Goal: Transaction & Acquisition: Purchase product/service

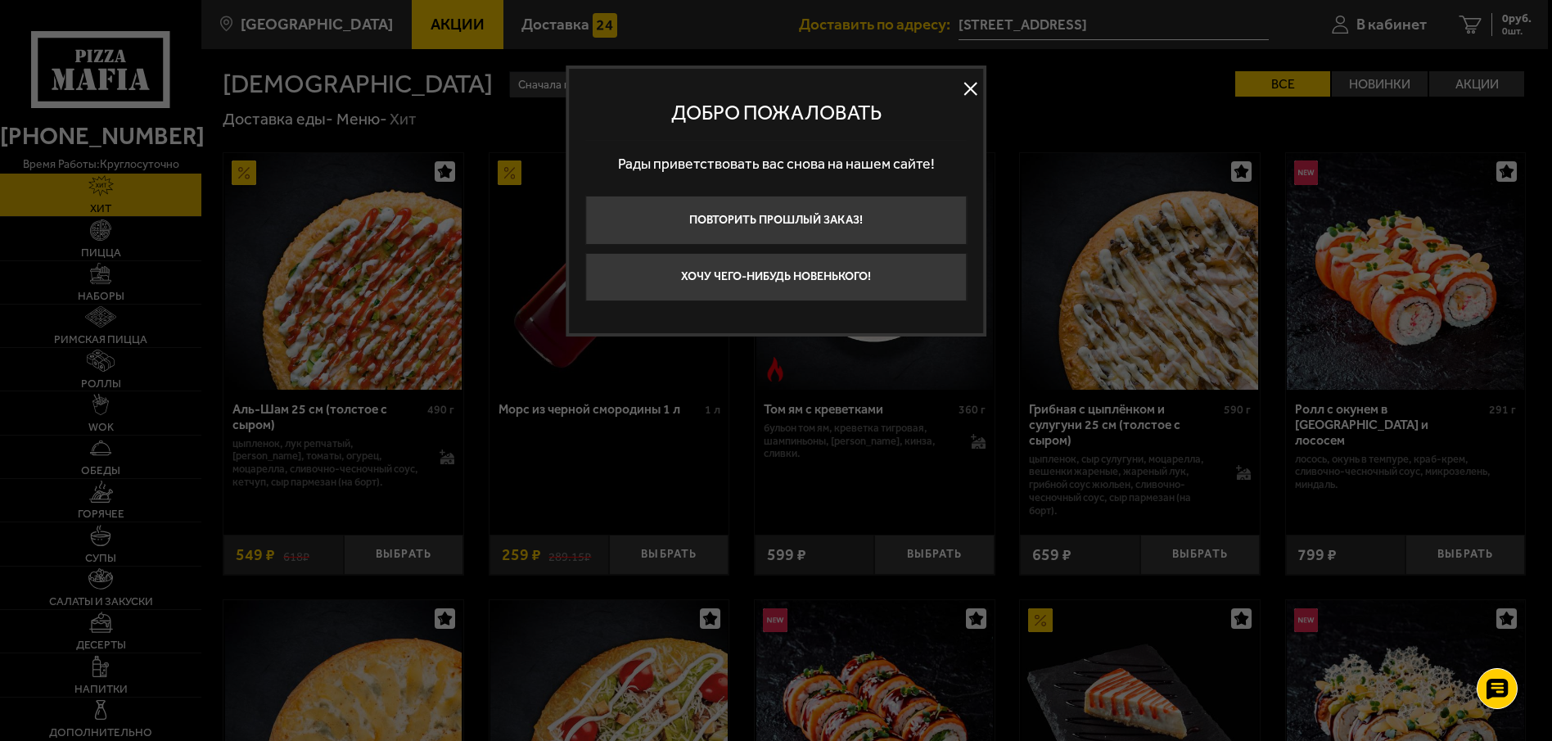
click at [967, 87] on button at bounding box center [971, 88] width 25 height 25
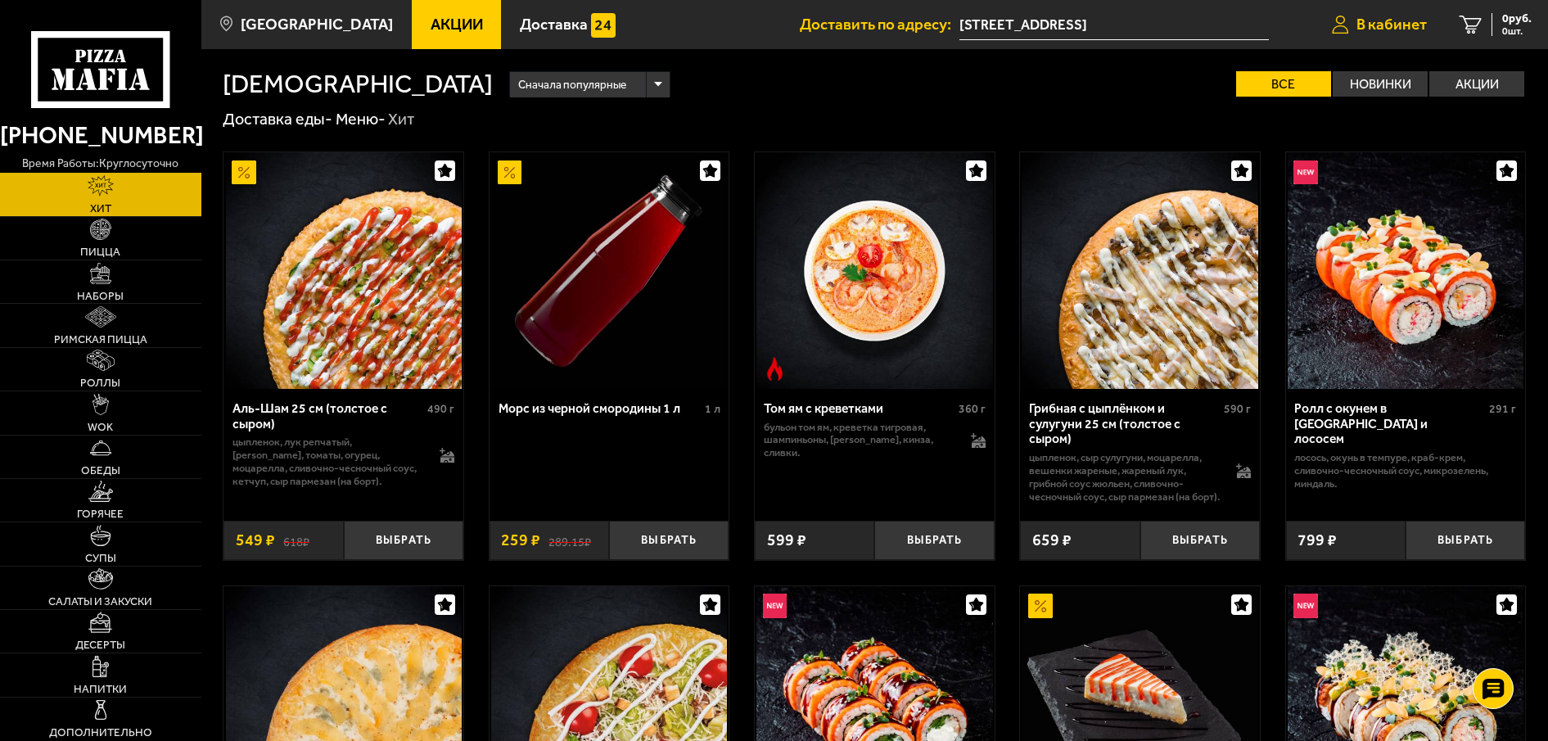
click at [1393, 25] on span "В кабинет" at bounding box center [1392, 25] width 70 height 16
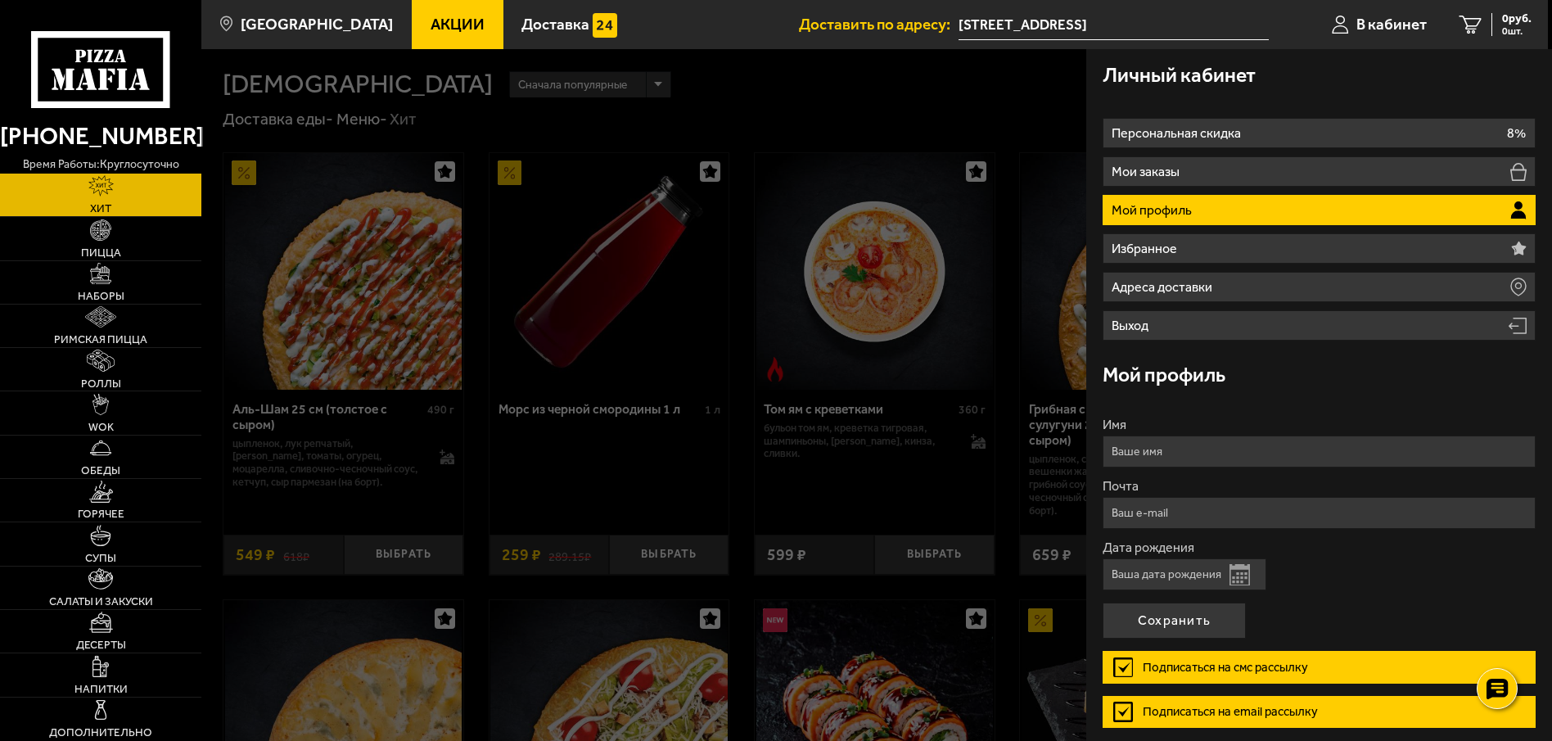
click at [1339, 81] on div "Личный кабинет" at bounding box center [1319, 75] width 433 height 53
click at [811, 82] on div at bounding box center [977, 419] width 1552 height 741
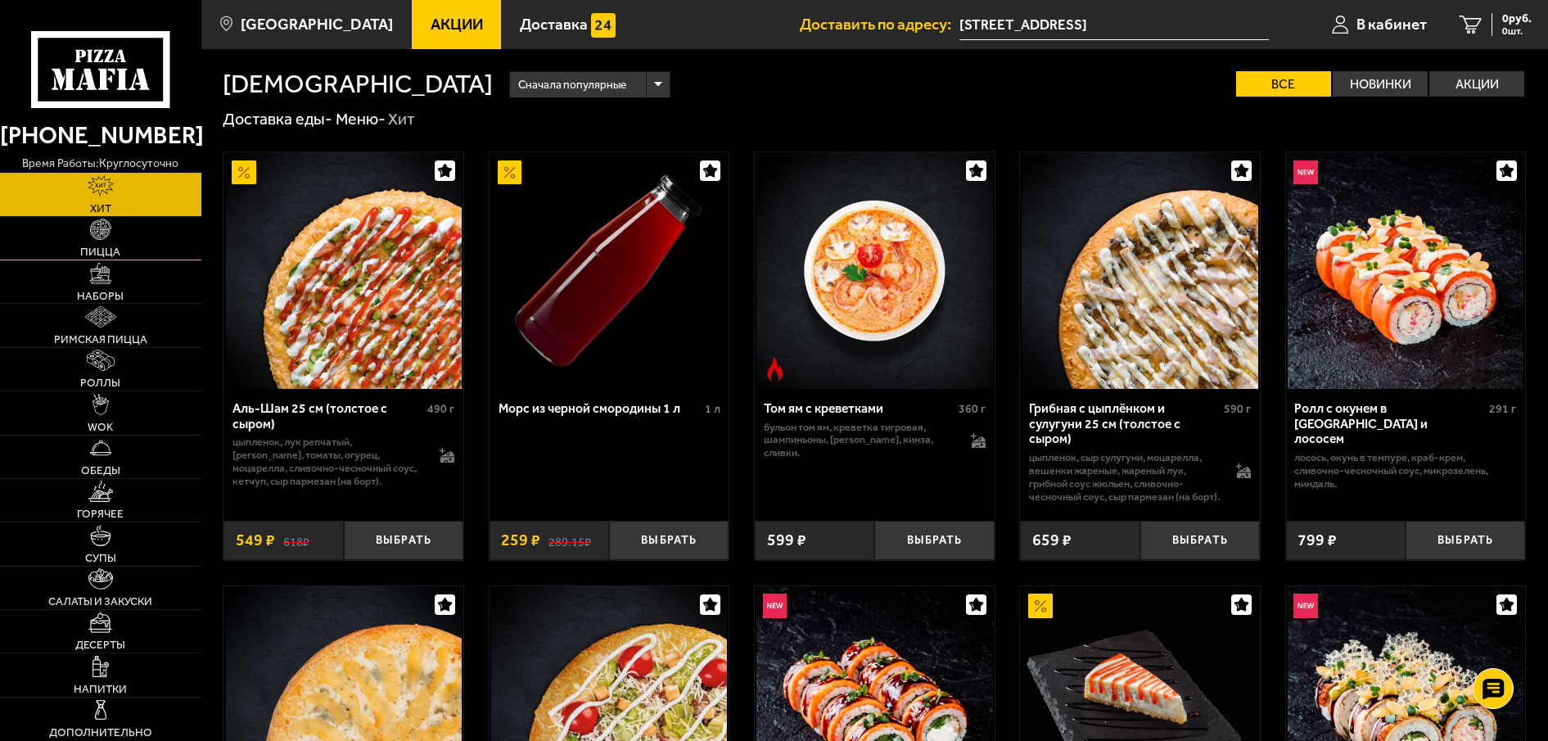
click at [111, 255] on span "Пицца" at bounding box center [100, 251] width 40 height 11
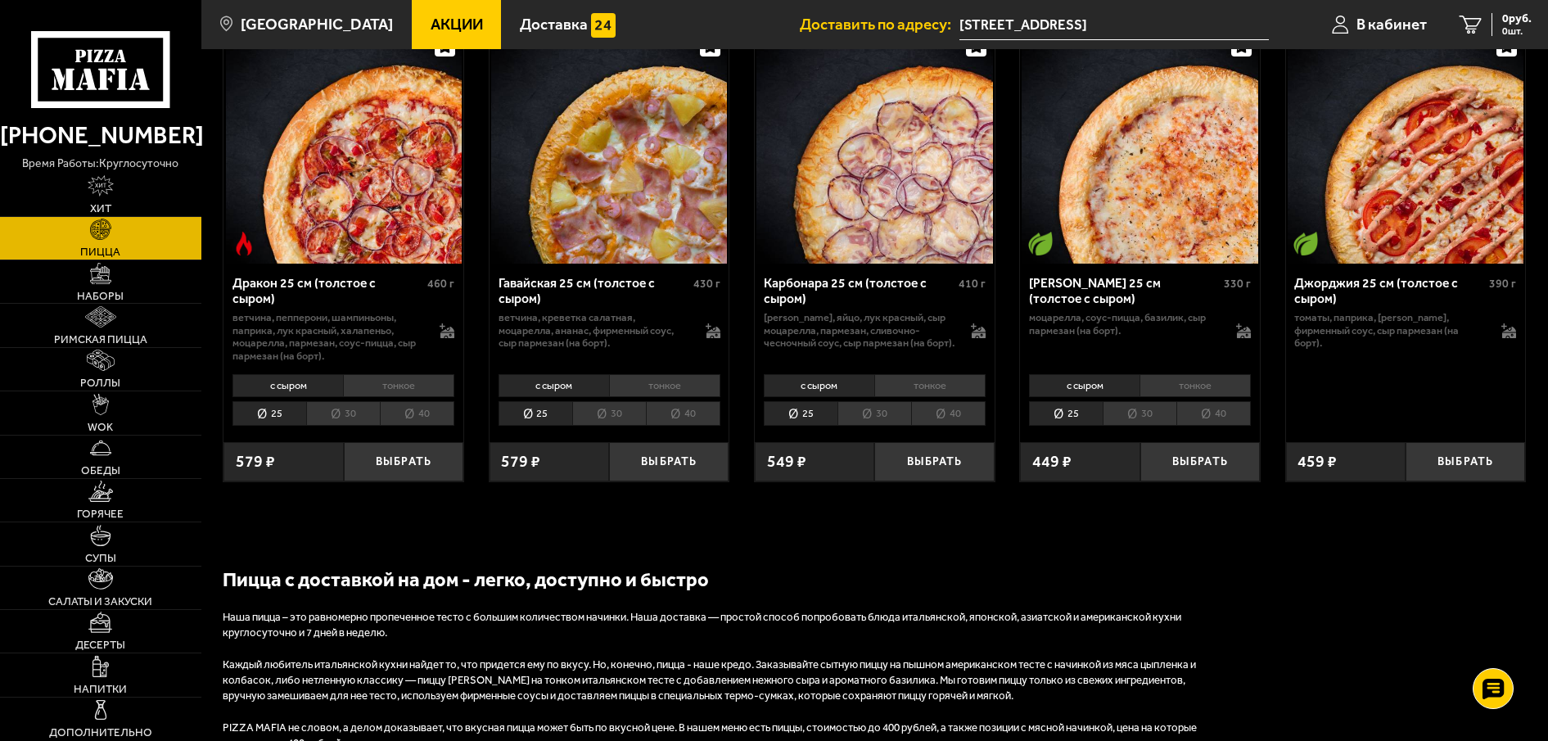
scroll to position [3002, 0]
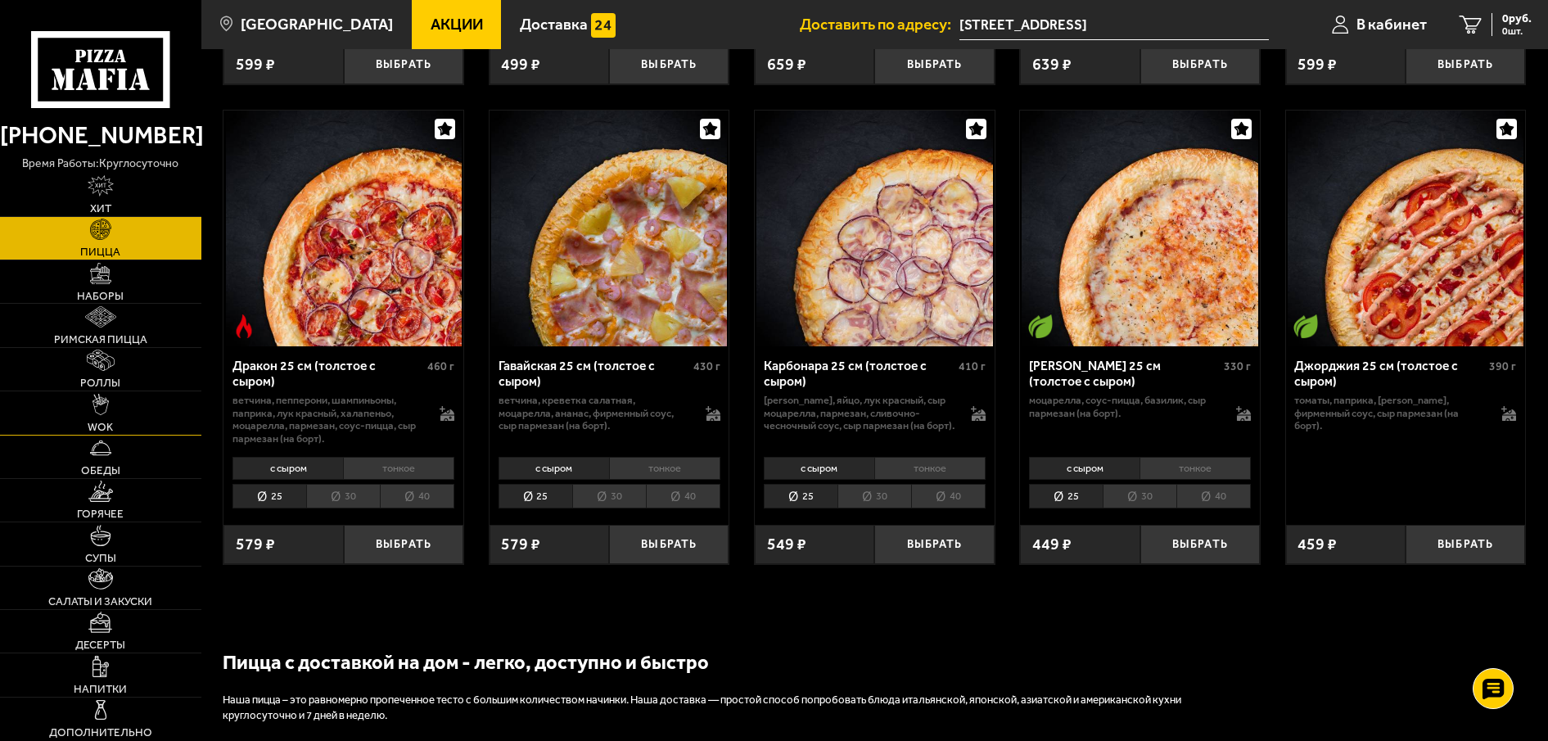
click at [104, 427] on span "WOK" at bounding box center [100, 427] width 25 height 11
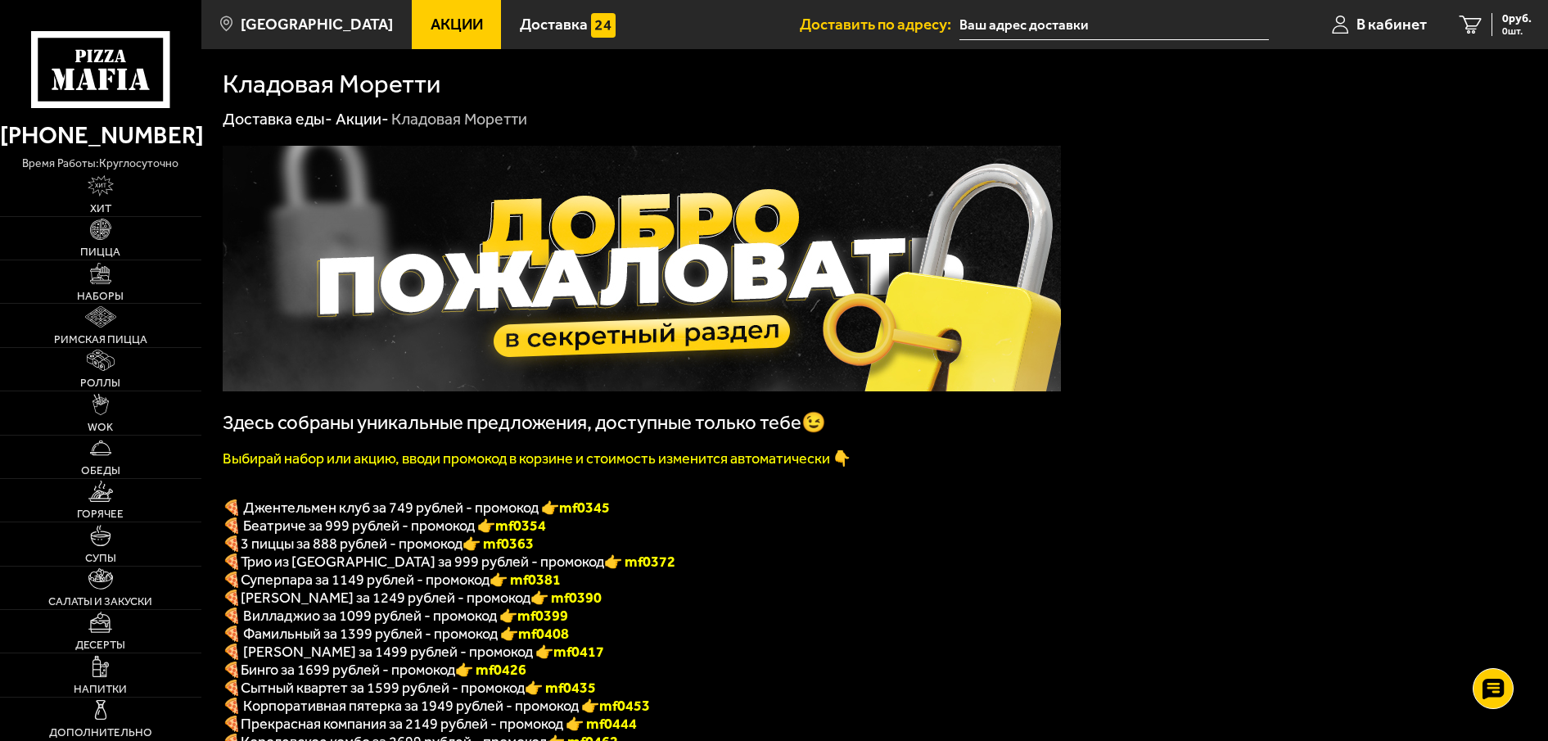
type input "[STREET_ADDRESS]"
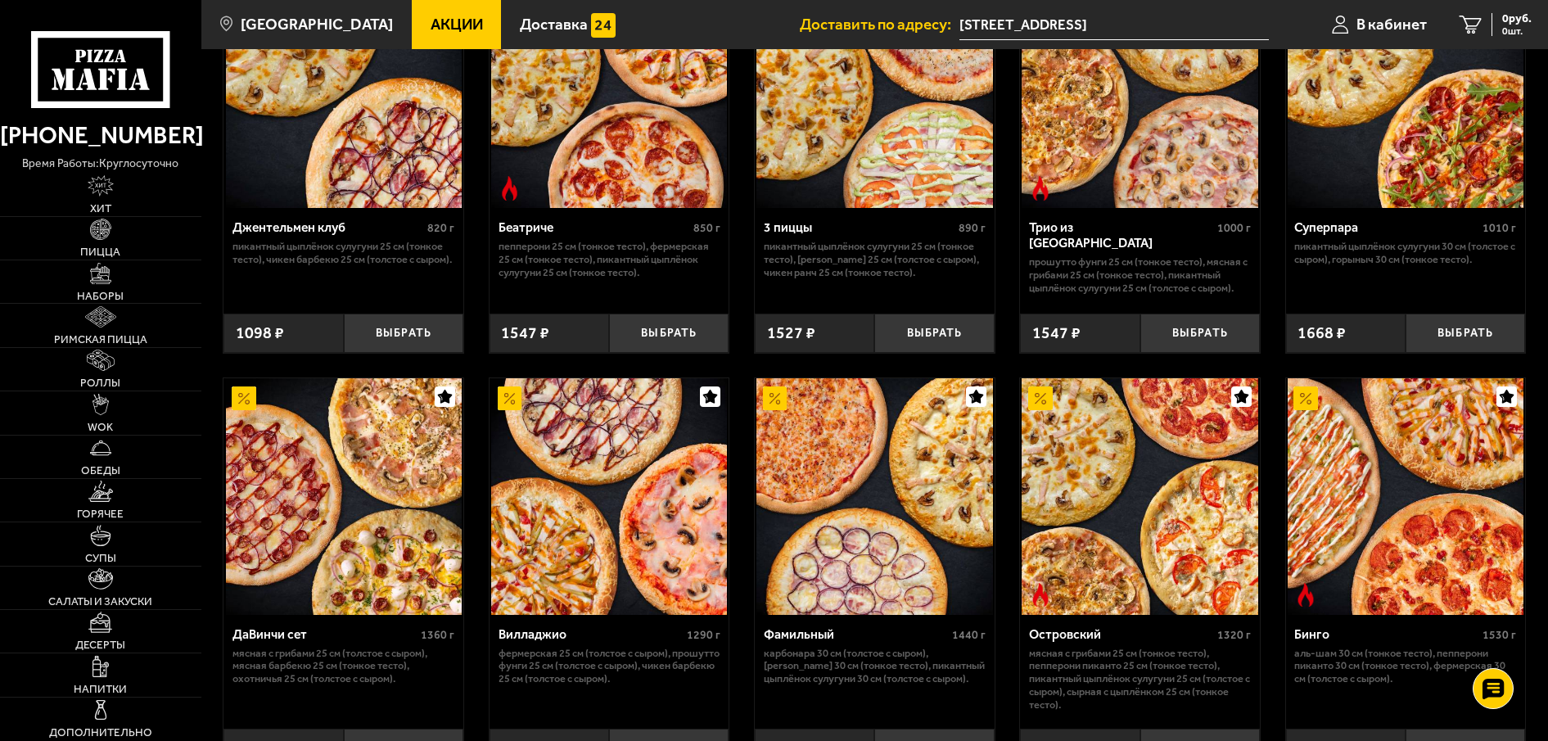
scroll to position [737, 0]
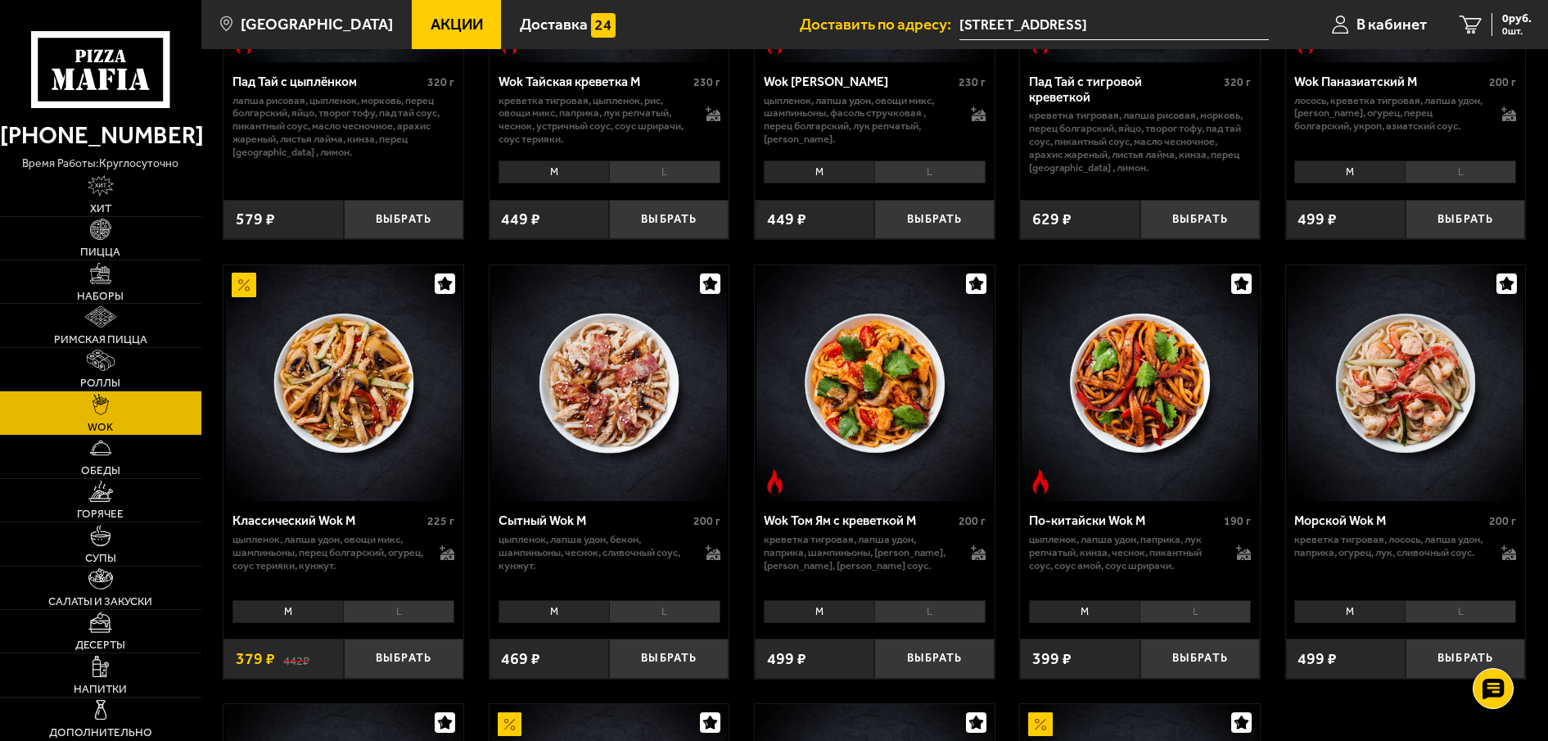
scroll to position [327, 0]
click at [143, 337] on span "Римская пицца" at bounding box center [100, 339] width 93 height 11
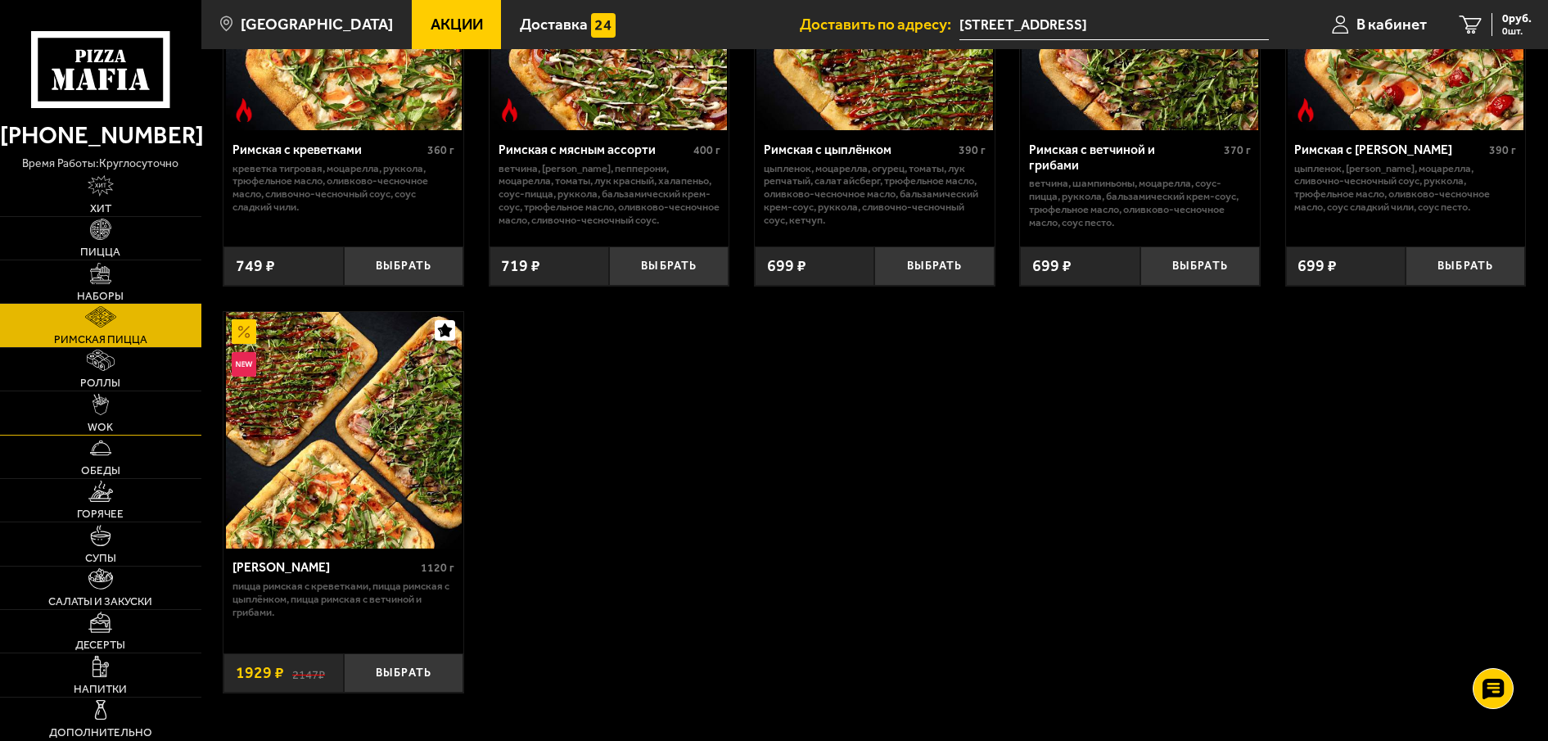
scroll to position [372, 0]
